Goal: Entertainment & Leisure: Consume media (video, audio)

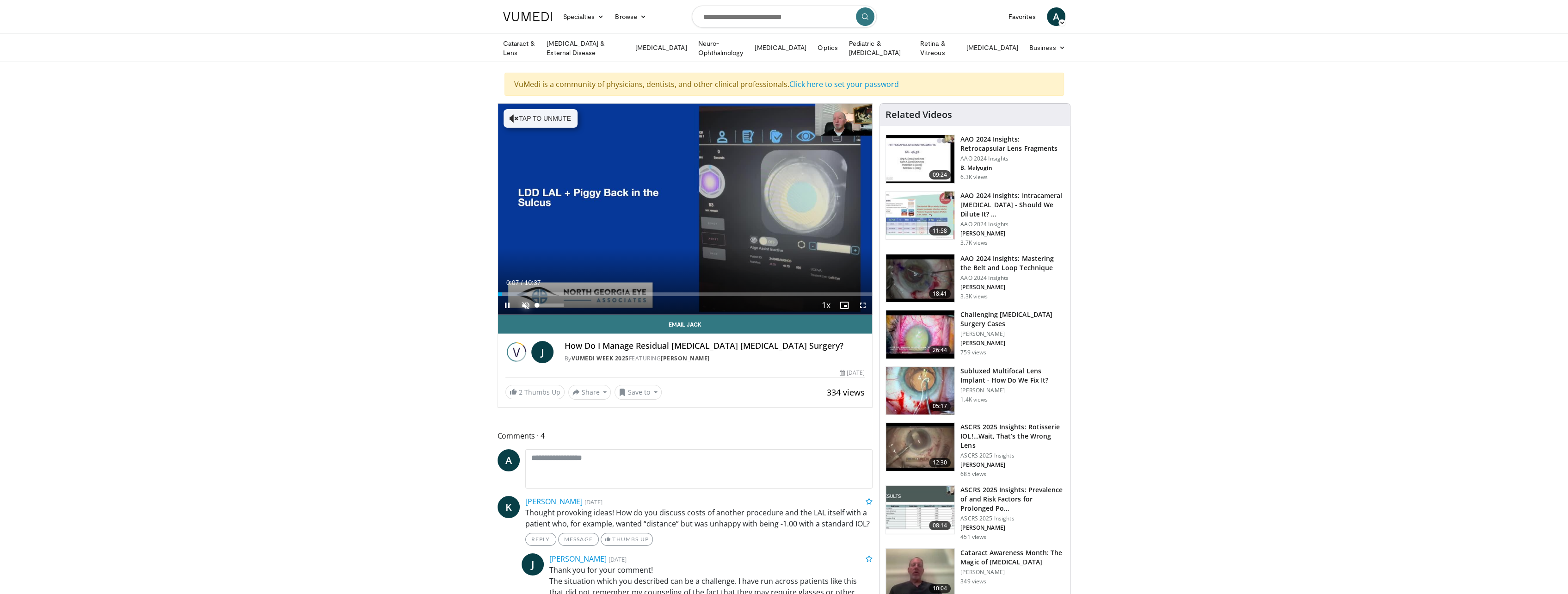
click at [525, 303] on span "Video Player" at bounding box center [526, 304] width 19 height 19
click at [571, 293] on div "Loaded : 17.11% 00:46 02:05" at bounding box center [686, 295] width 374 height 4
click at [605, 293] on div "Progress Bar" at bounding box center [589, 295] width 41 height 4
